Goal: Task Accomplishment & Management: Complete application form

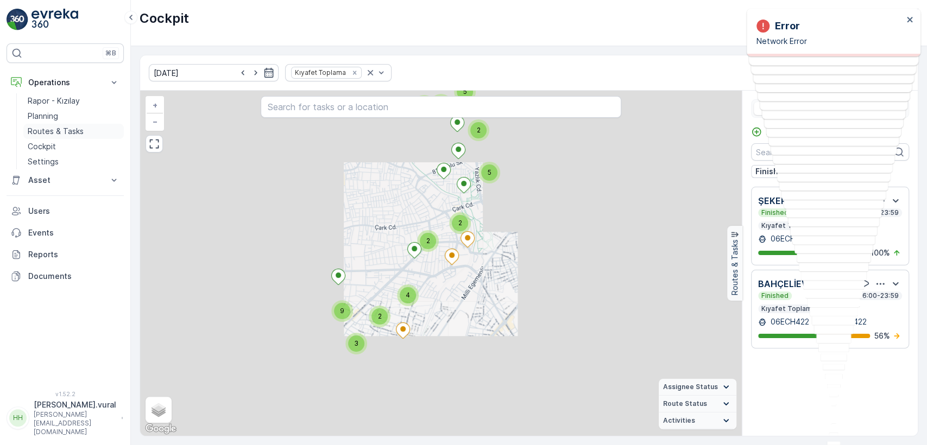
click at [410, 323] on icon at bounding box center [403, 331] width 14 height 16
click at [61, 140] on link "Cockpit" at bounding box center [73, 146] width 100 height 15
click at [61, 136] on p "Routes & Tasks" at bounding box center [56, 131] width 56 height 11
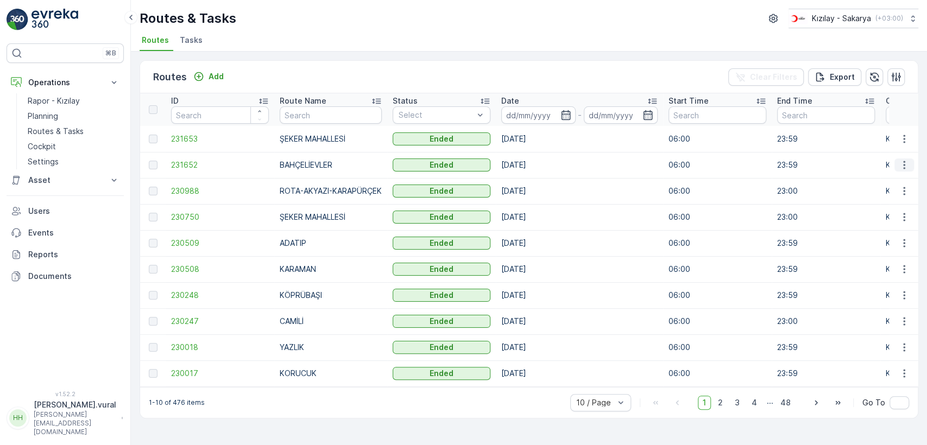
click at [901, 169] on icon "button" at bounding box center [904, 165] width 11 height 11
click at [898, 180] on span "See More Details" at bounding box center [878, 181] width 63 height 11
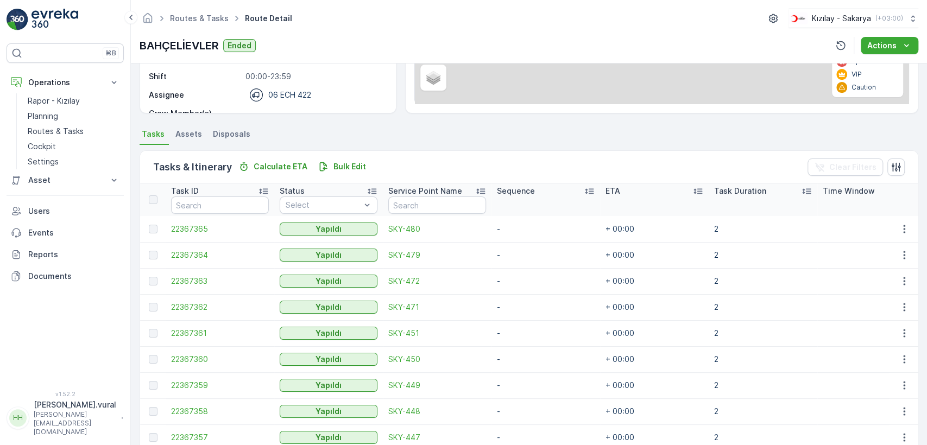
scroll to position [258, 0]
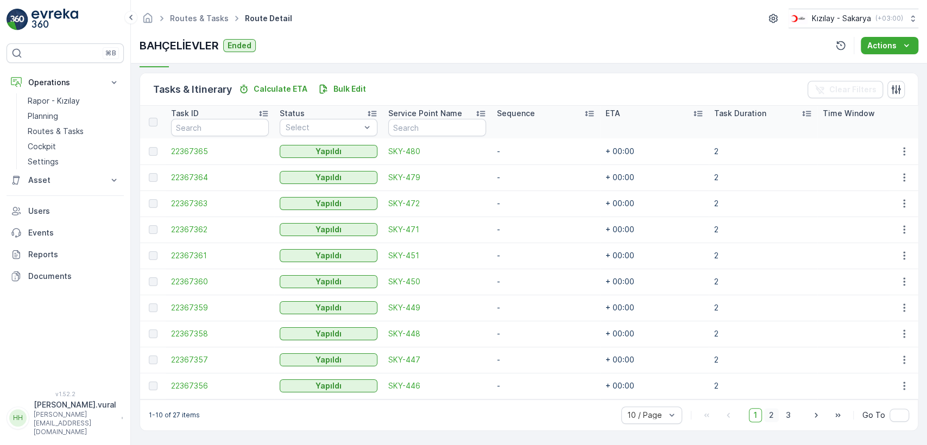
click at [774, 416] on span "2" at bounding box center [771, 415] width 15 height 14
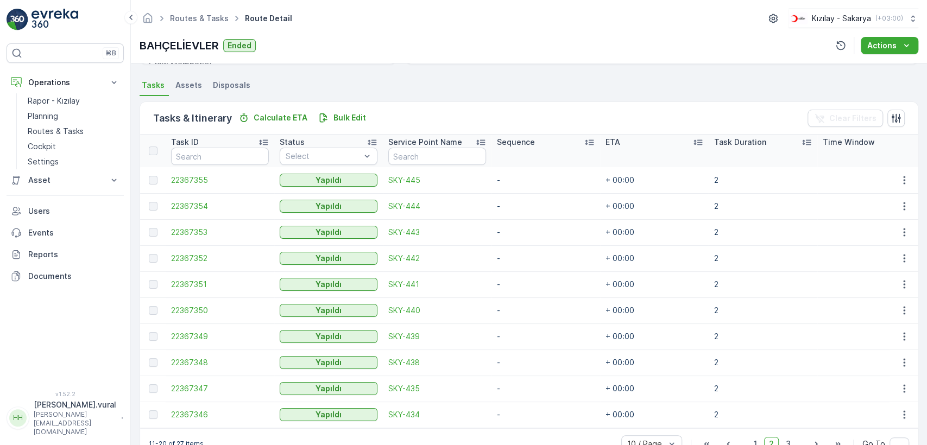
scroll to position [258, 0]
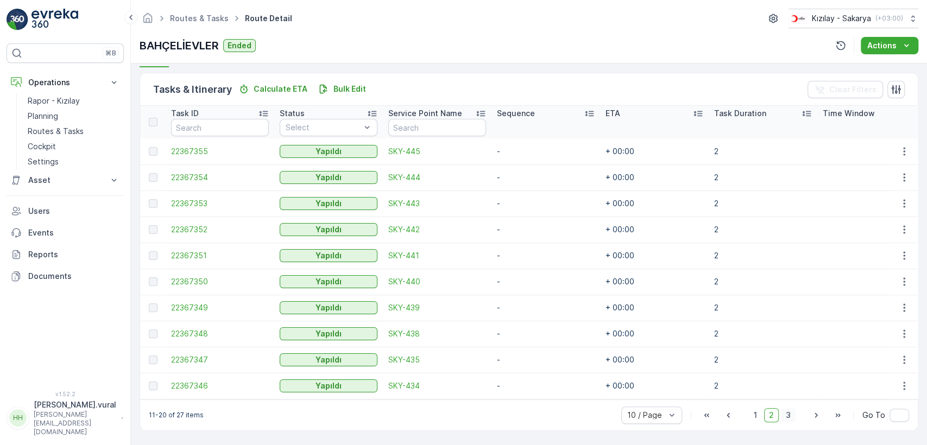
click at [791, 417] on span "3" at bounding box center [788, 415] width 15 height 14
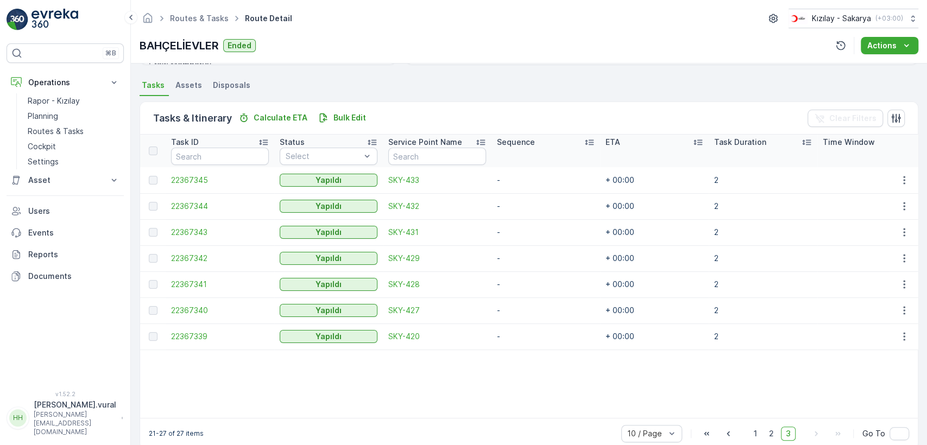
scroll to position [248, 0]
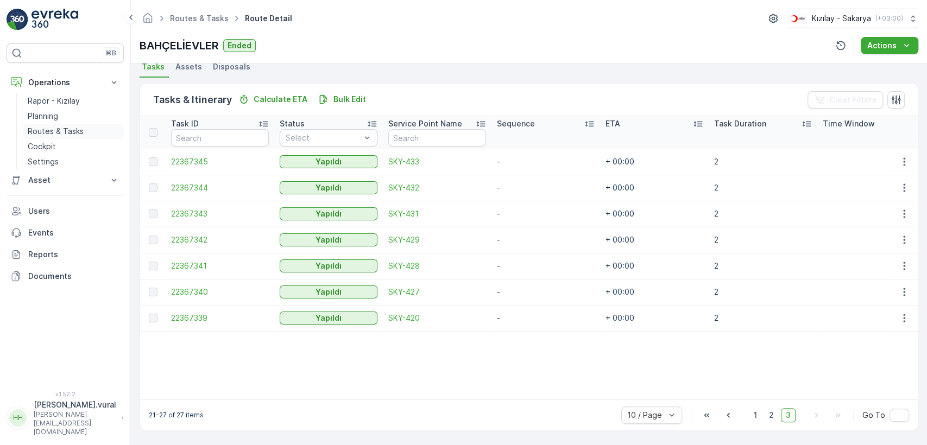
click at [49, 128] on p "Routes & Tasks" at bounding box center [56, 131] width 56 height 11
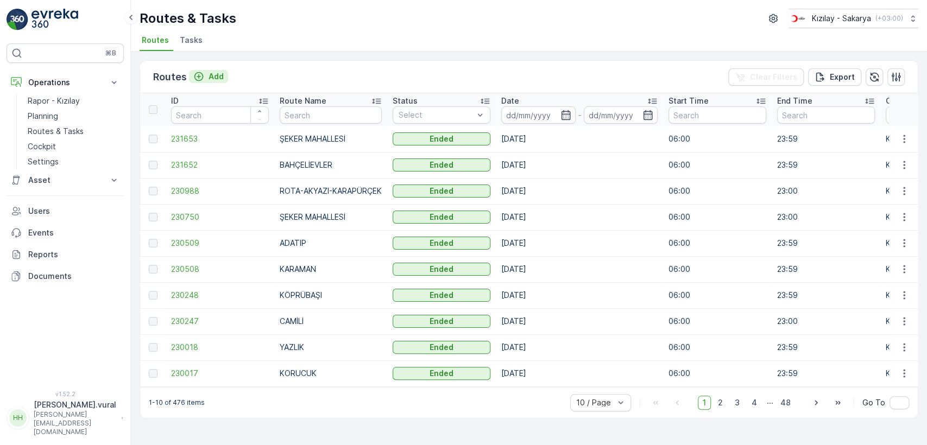
click at [206, 76] on div "Add" at bounding box center [208, 76] width 30 height 11
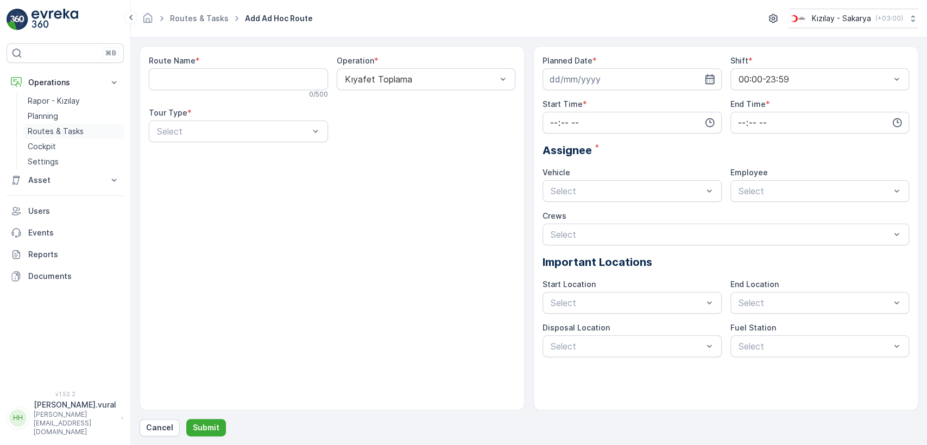
click at [77, 126] on p "Routes & Tasks" at bounding box center [56, 131] width 56 height 11
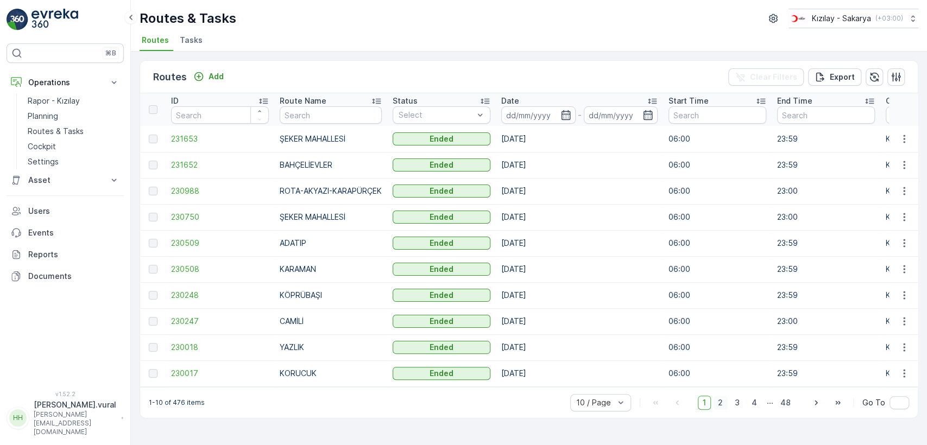
click at [725, 409] on span "2" at bounding box center [720, 403] width 15 height 14
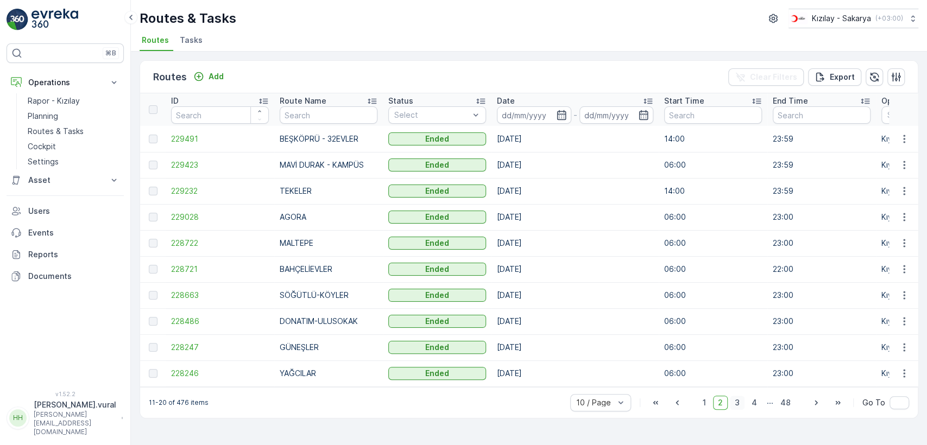
click at [743, 404] on span "3" at bounding box center [737, 403] width 15 height 14
click at [726, 404] on span "2" at bounding box center [720, 403] width 15 height 14
click at [206, 79] on div "Add" at bounding box center [208, 76] width 30 height 11
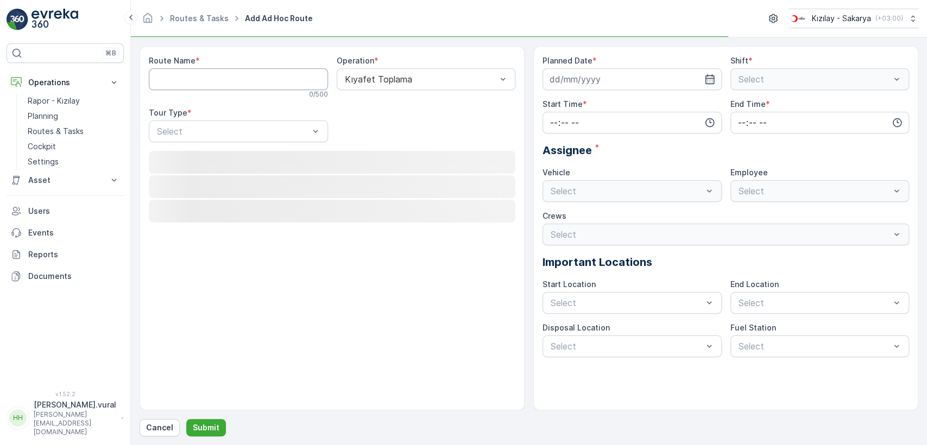
click at [207, 72] on Name "Route Name" at bounding box center [238, 79] width 179 height 22
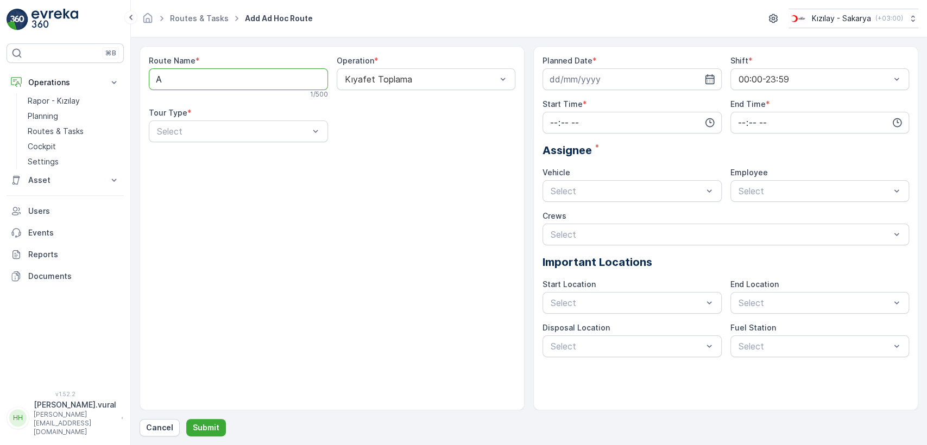
type Name "AGORA"
click at [230, 157] on div "Static" at bounding box center [238, 158] width 166 height 10
click at [407, 123] on div "Select" at bounding box center [426, 132] width 179 height 22
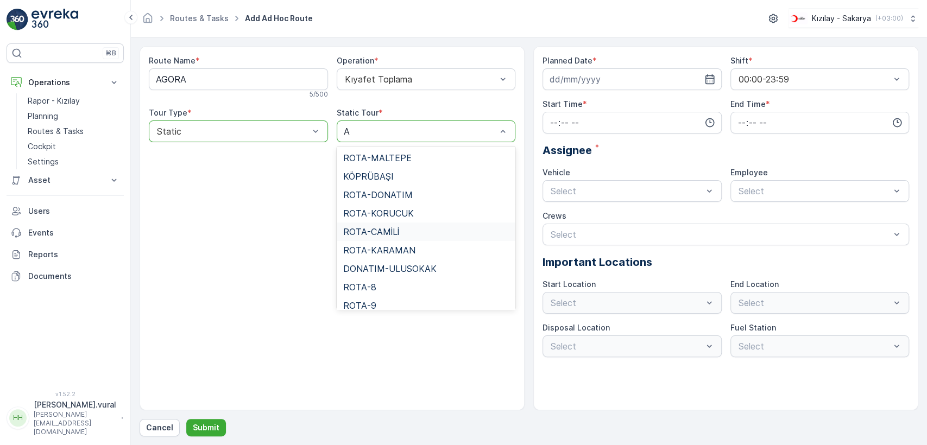
type input "AG"
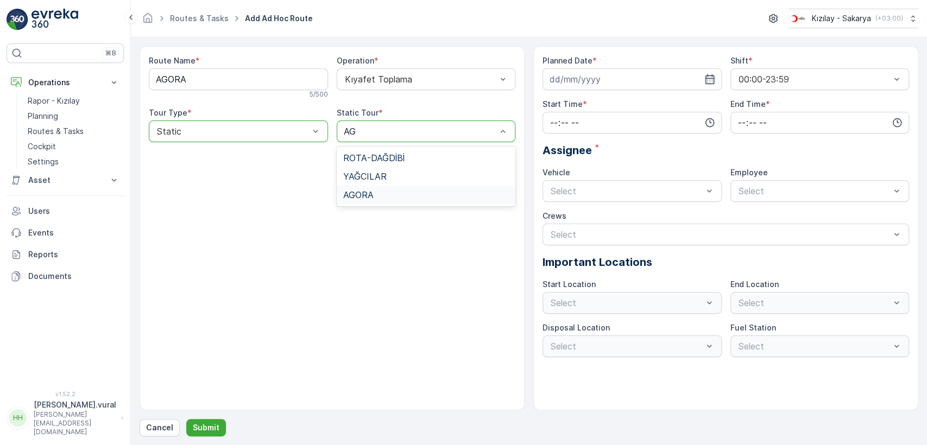
click at [398, 192] on div "AGORA" at bounding box center [426, 195] width 166 height 10
click at [579, 73] on input at bounding box center [631, 79] width 179 height 22
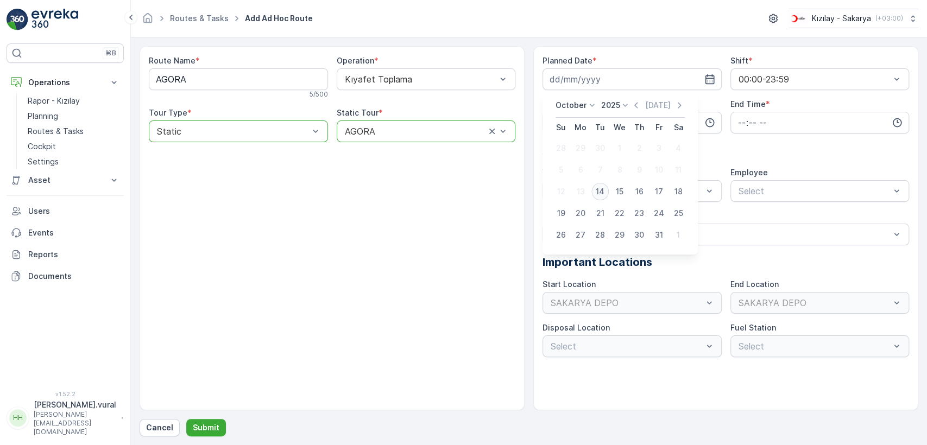
click at [602, 189] on div "14" at bounding box center [599, 191] width 17 height 17
type input "[DATE]"
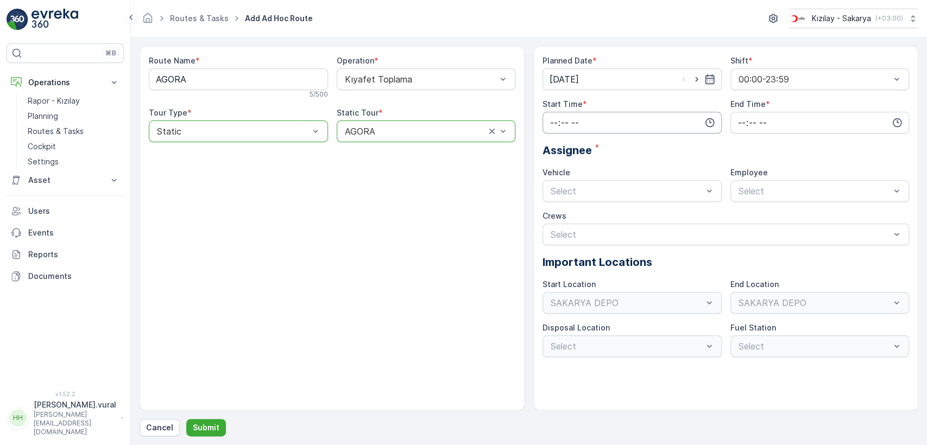
click at [599, 119] on input "time" at bounding box center [631, 123] width 179 height 22
drag, startPoint x: 558, startPoint y: 229, endPoint x: 607, endPoint y: 182, distance: 67.6
click at [558, 226] on div "06" at bounding box center [554, 232] width 18 height 15
type input "06:00"
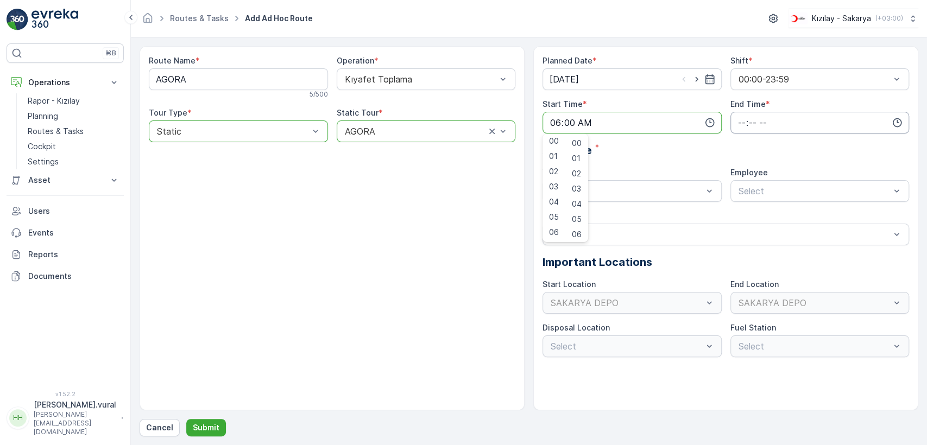
click at [747, 118] on input "time" at bounding box center [819, 123] width 179 height 22
click at [746, 233] on div "23" at bounding box center [741, 232] width 18 height 15
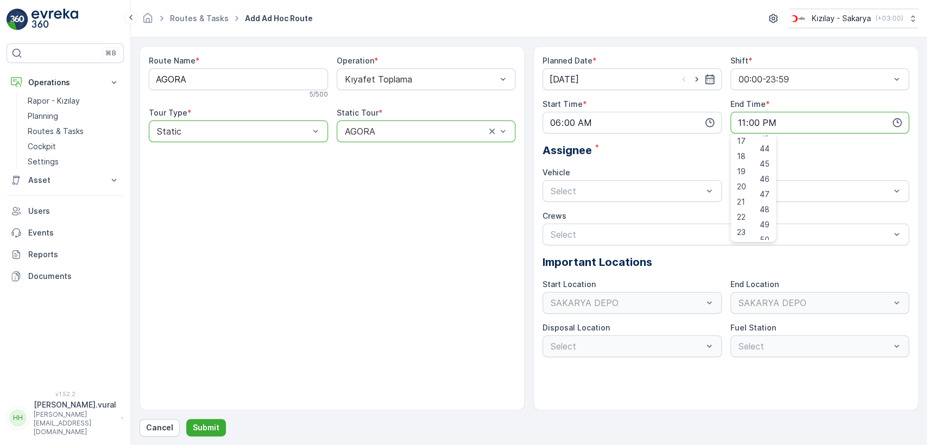
scroll to position [808, 0]
drag, startPoint x: 770, startPoint y: 233, endPoint x: 763, endPoint y: 227, distance: 9.2
click at [768, 231] on span "59" at bounding box center [765, 232] width 10 height 11
type input "23:59"
click at [595, 227] on div "06 ECH 422" at bounding box center [631, 236] width 179 height 18
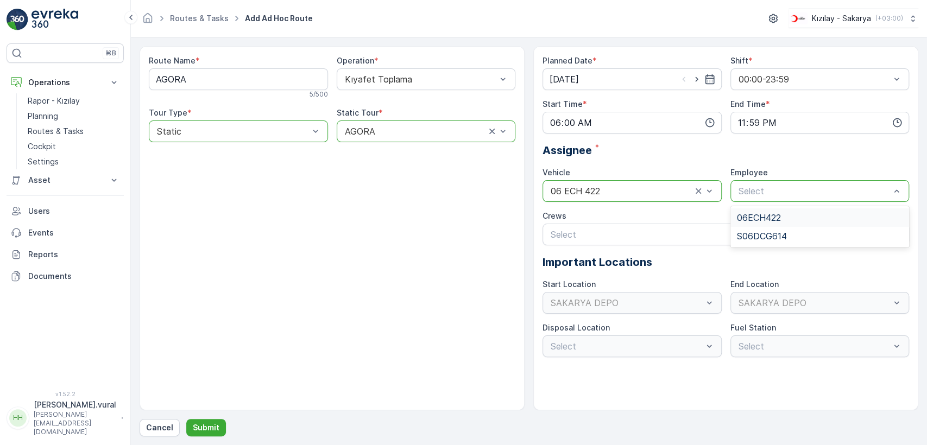
click at [808, 183] on div "Select" at bounding box center [819, 191] width 179 height 22
click at [782, 214] on div "06ECH422" at bounding box center [820, 218] width 166 height 10
click at [205, 429] on p "Submit" at bounding box center [206, 427] width 27 height 11
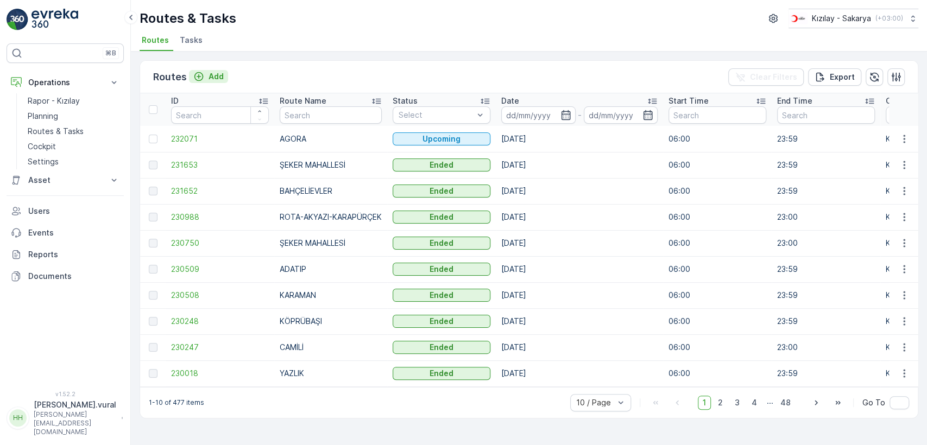
click at [217, 74] on p "Add" at bounding box center [215, 76] width 15 height 11
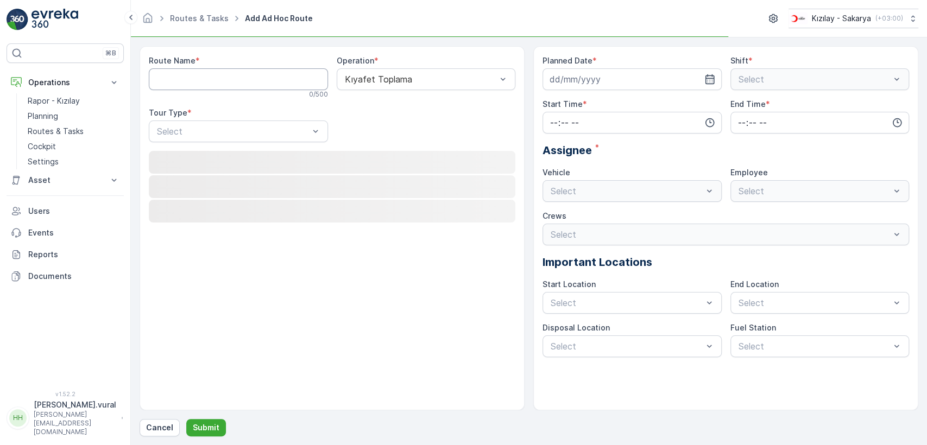
click at [222, 74] on Name "Route Name" at bounding box center [238, 79] width 179 height 22
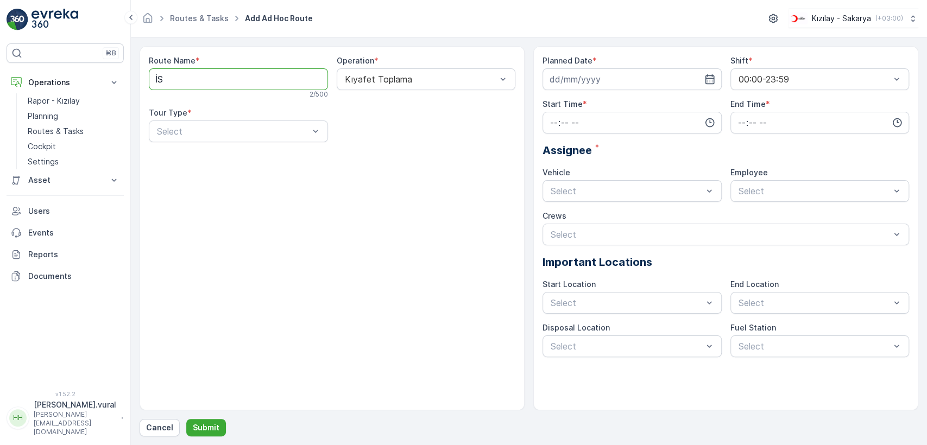
type Name "İSTİKLAL MAHALLESİ"
click at [221, 157] on div "Static" at bounding box center [238, 158] width 166 height 10
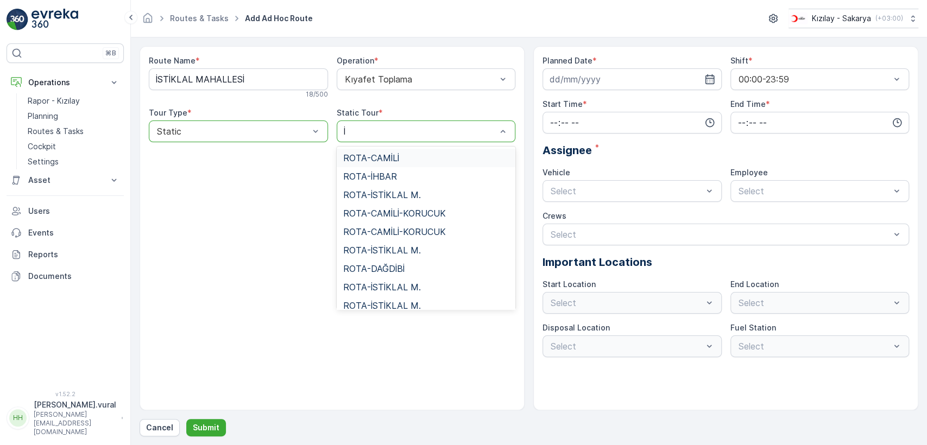
type input "İS"
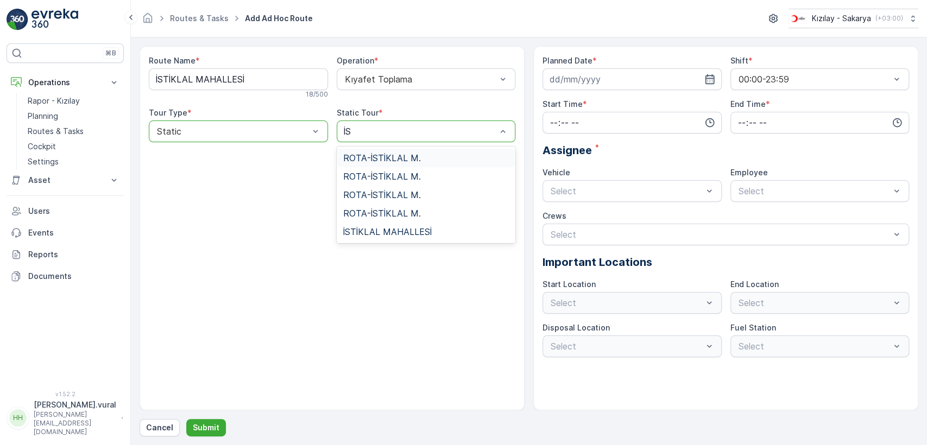
click at [388, 155] on span "ROTA-İSTİKLAL M." at bounding box center [382, 158] width 78 height 10
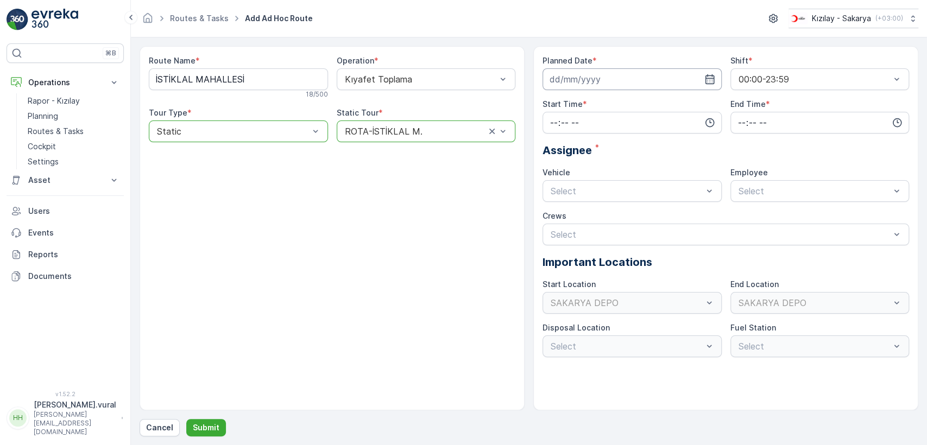
click at [566, 73] on input at bounding box center [631, 79] width 179 height 22
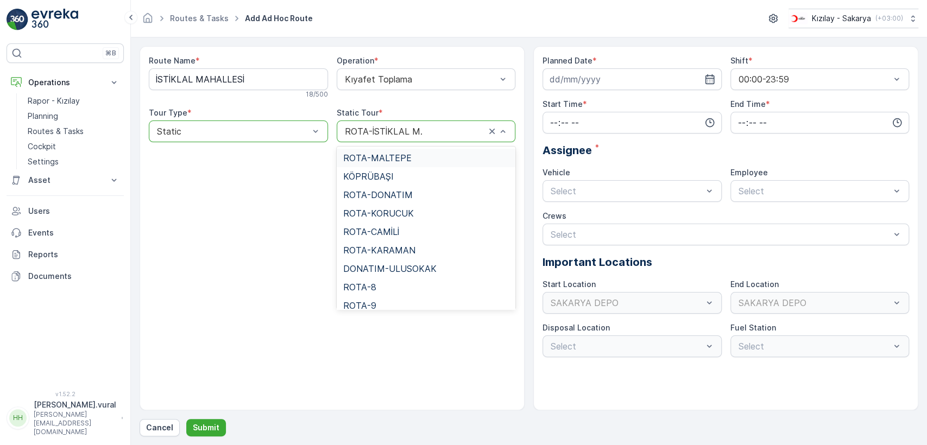
click at [418, 129] on div at bounding box center [415, 132] width 143 height 10
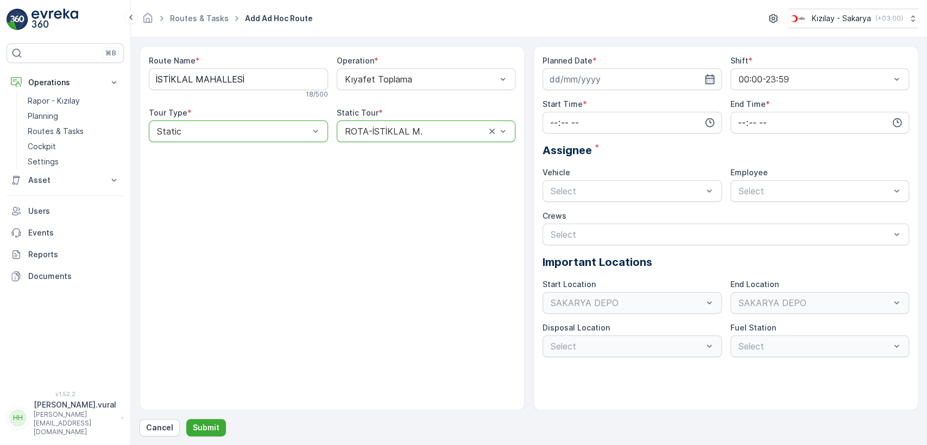
click at [418, 129] on div at bounding box center [415, 132] width 143 height 10
drag, startPoint x: 431, startPoint y: 127, endPoint x: 359, endPoint y: 125, distance: 71.7
click at [356, 125] on div "ROTA-İSTİKLAL M." at bounding box center [426, 132] width 179 height 22
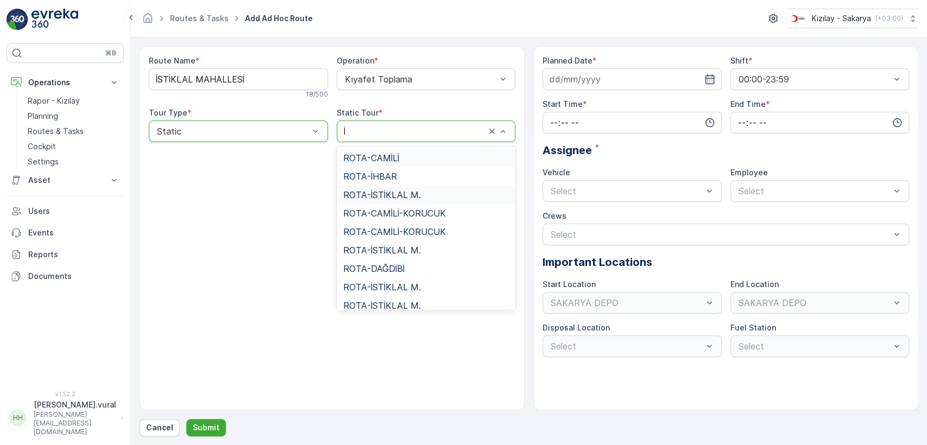
type input "İS"
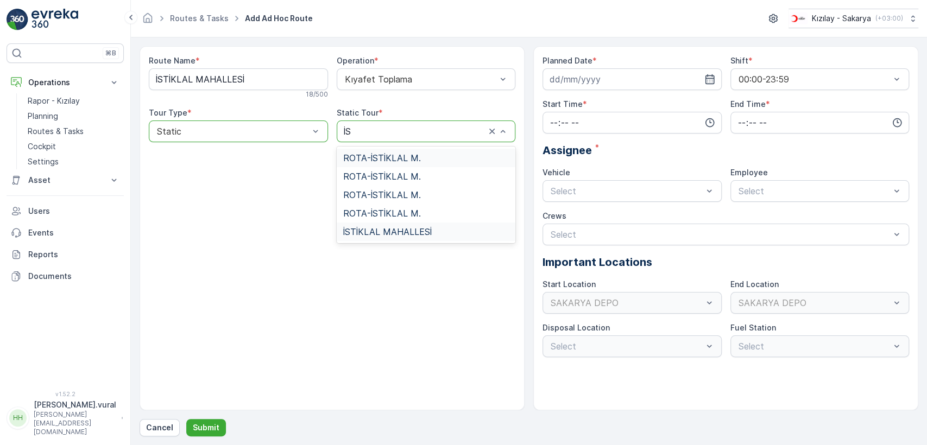
click at [388, 224] on div "İSTİKLAL MAHALLESİ" at bounding box center [426, 232] width 179 height 18
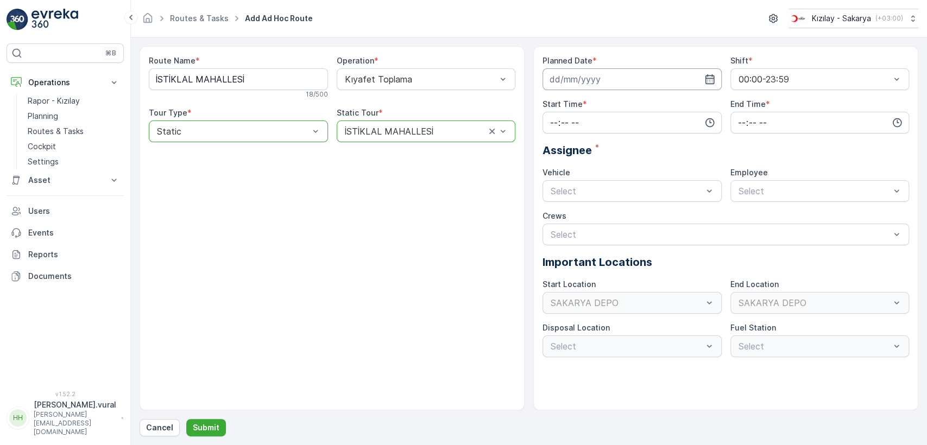
click at [574, 77] on input at bounding box center [631, 79] width 179 height 22
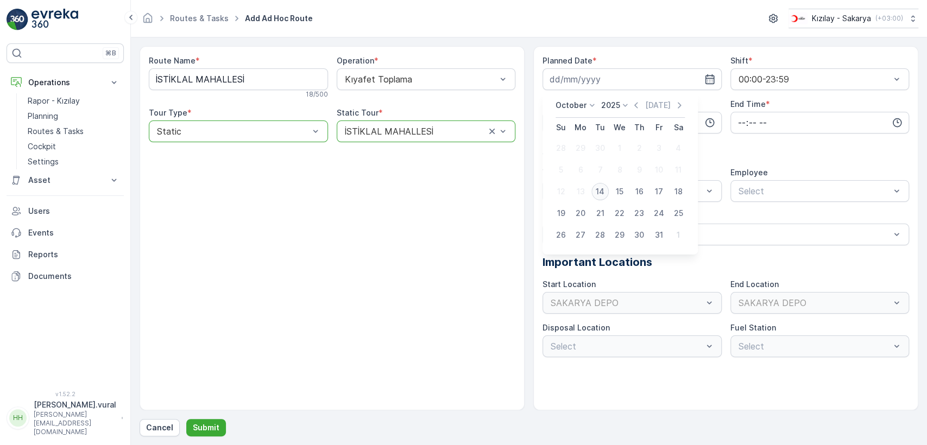
click at [605, 187] on div "14" at bounding box center [599, 191] width 17 height 17
type input "[DATE]"
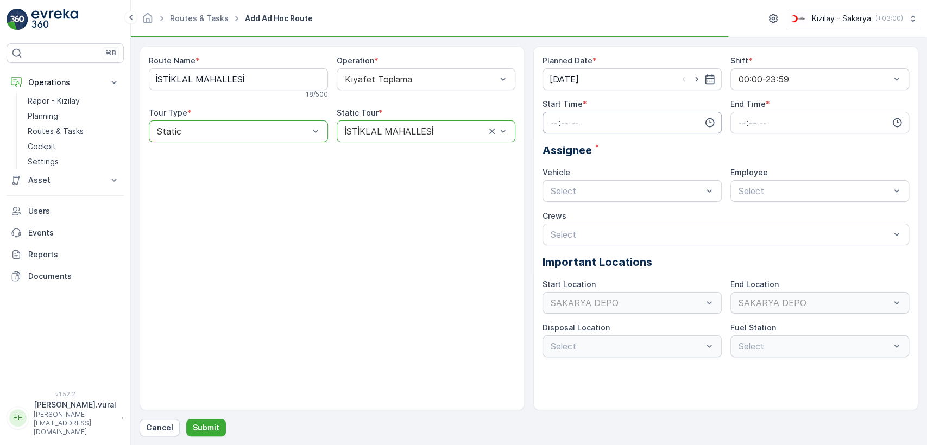
drag, startPoint x: 595, startPoint y: 121, endPoint x: 586, endPoint y: 130, distance: 12.7
click at [593, 120] on input "time" at bounding box center [631, 123] width 179 height 22
click at [556, 228] on span "06" at bounding box center [554, 232] width 10 height 11
type input "06:00"
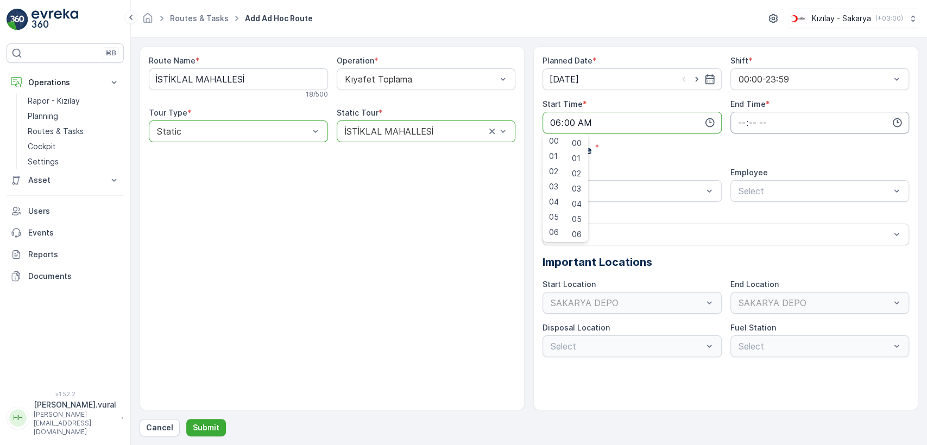
click at [756, 119] on input "time" at bounding box center [819, 123] width 179 height 22
drag, startPoint x: 739, startPoint y: 229, endPoint x: 745, endPoint y: 223, distance: 8.4
click at [740, 229] on span "23" at bounding box center [741, 232] width 9 height 11
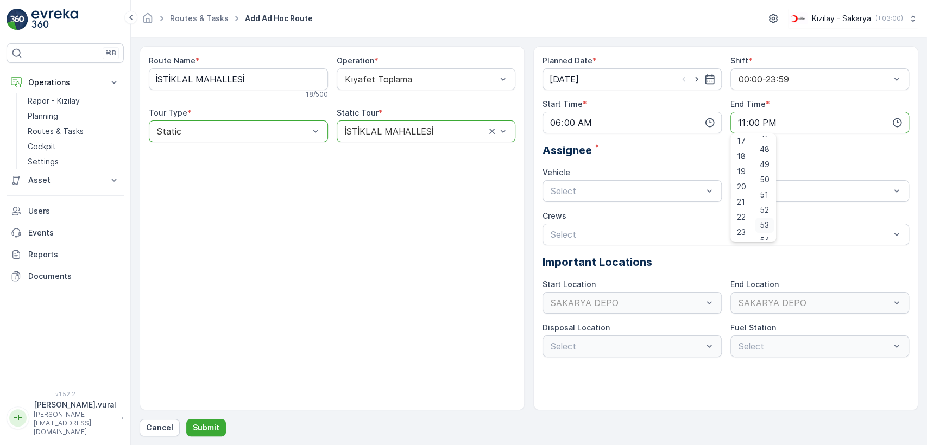
scroll to position [808, 0]
click at [773, 230] on div "59" at bounding box center [764, 232] width 18 height 15
type input "23:59"
click at [623, 198] on div "Select" at bounding box center [631, 191] width 179 height 22
click at [601, 227] on div "06 ECH 422 Busy" at bounding box center [631, 236] width 179 height 18
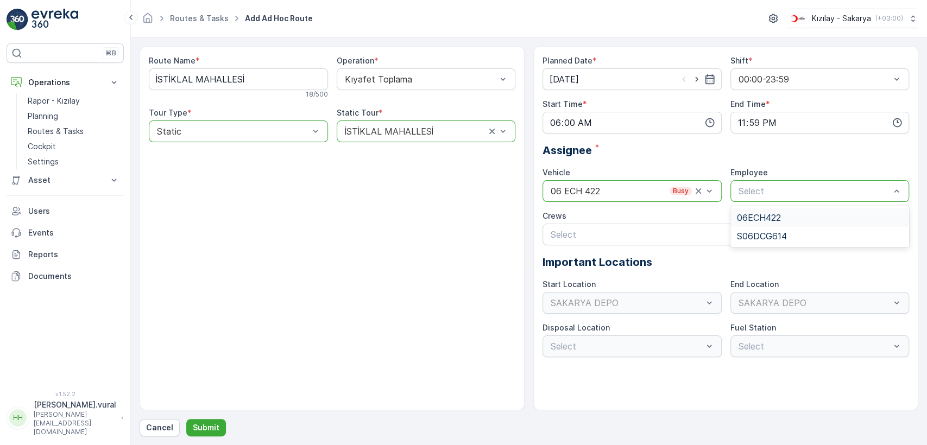
click at [768, 211] on div "06ECH422" at bounding box center [819, 217] width 179 height 18
click at [205, 431] on p "Submit" at bounding box center [206, 427] width 27 height 11
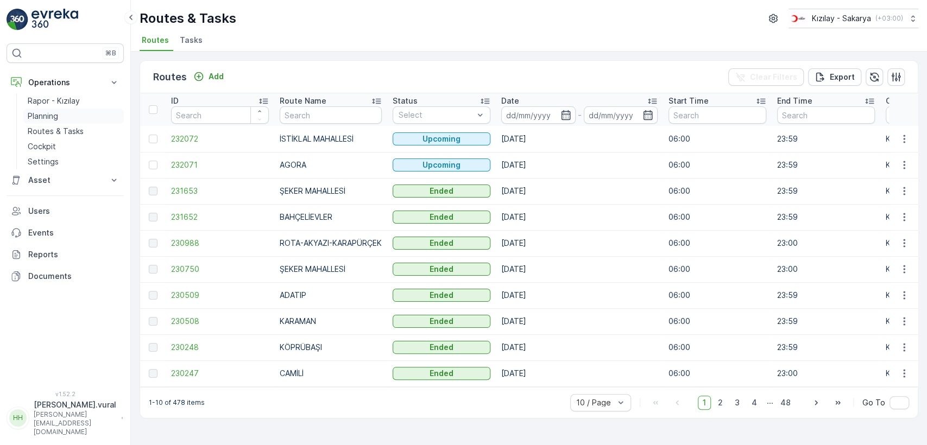
click at [65, 119] on link "Planning" at bounding box center [73, 116] width 100 height 15
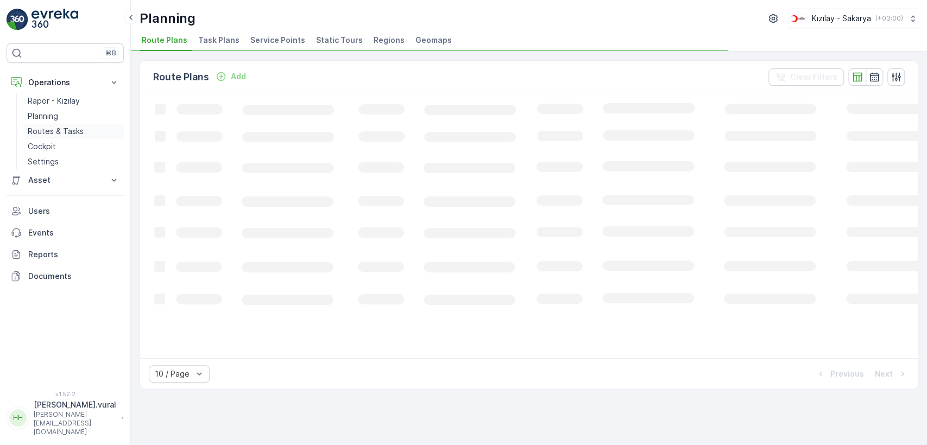
click at [65, 126] on p "Routes & Tasks" at bounding box center [56, 131] width 56 height 11
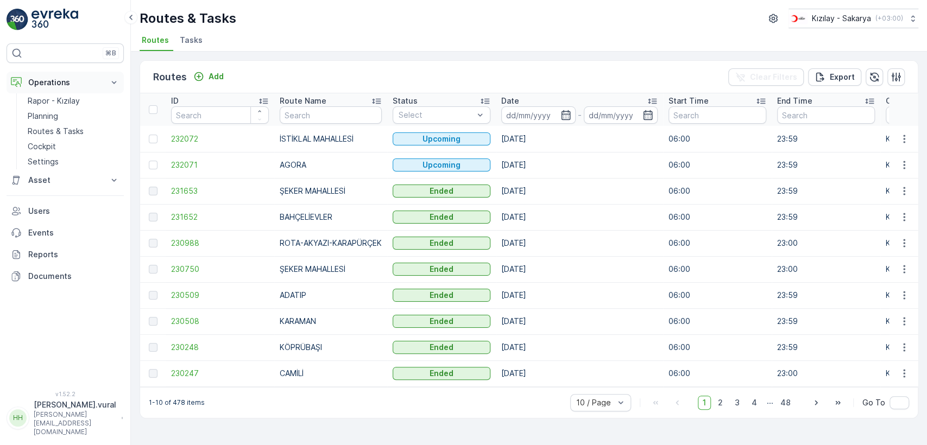
click at [67, 90] on button "Operations" at bounding box center [65, 83] width 117 height 22
click at [65, 83] on p "Operations" at bounding box center [65, 82] width 74 height 11
